Goal: Task Accomplishment & Management: Manage account settings

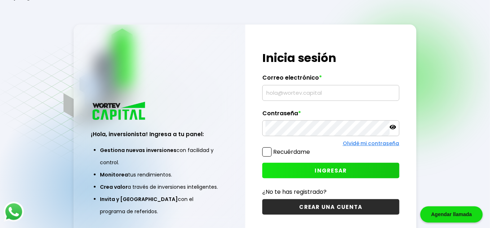
type input "[EMAIL_ADDRESS][DOMAIN_NAME]"
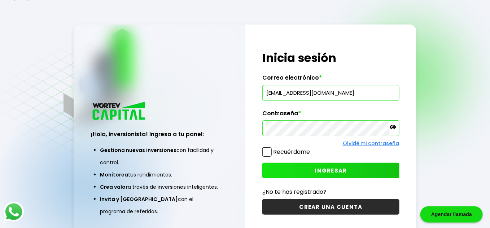
click at [309, 169] on button "INGRESAR" at bounding box center [330, 171] width 137 height 16
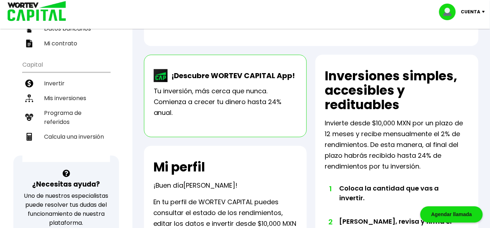
scroll to position [127, 0]
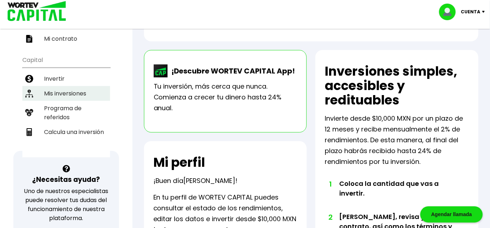
click at [79, 96] on li "Mis inversiones" at bounding box center [66, 93] width 88 height 15
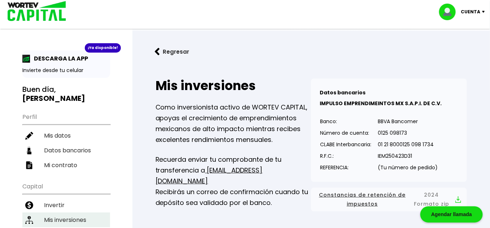
click at [79, 96] on h3 "Buen día, [PERSON_NAME]" at bounding box center [66, 94] width 88 height 18
click at [406, 50] on link "Regresar" at bounding box center [311, 51] width 334 height 19
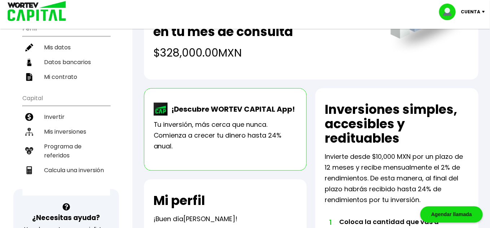
scroll to position [86, 0]
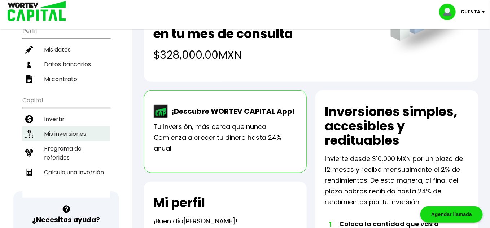
click at [78, 133] on li "Mis inversiones" at bounding box center [66, 134] width 88 height 15
click at [78, 57] on li "Mis datos" at bounding box center [66, 49] width 88 height 15
select select "Hombre"
select select "Bachillerato"
select select "DF"
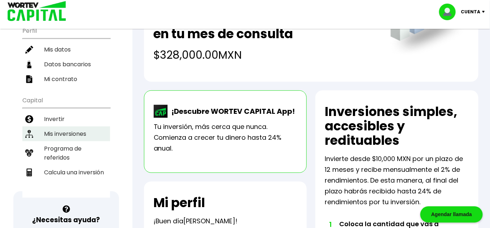
select select "Banamex"
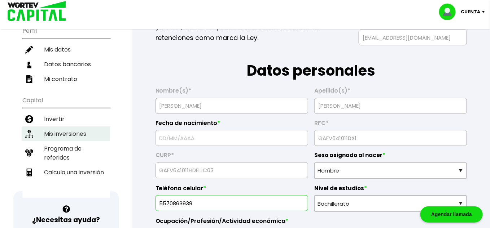
type input "[DATE]"
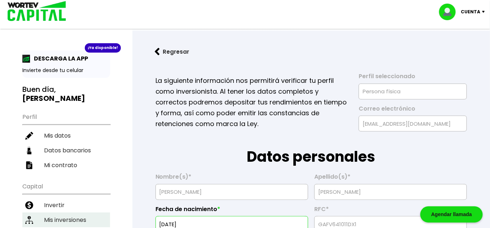
click at [66, 220] on li "Mis inversiones" at bounding box center [66, 220] width 88 height 15
